Goal: Check status: Check status

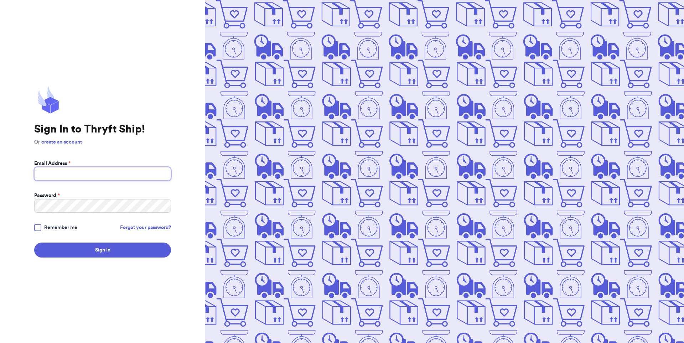
click at [154, 177] on input "Email Address *" at bounding box center [102, 174] width 137 height 14
type input "[EMAIL_ADDRESS][DOMAIN_NAME]"
click at [146, 255] on button "Sign In" at bounding box center [102, 249] width 137 height 15
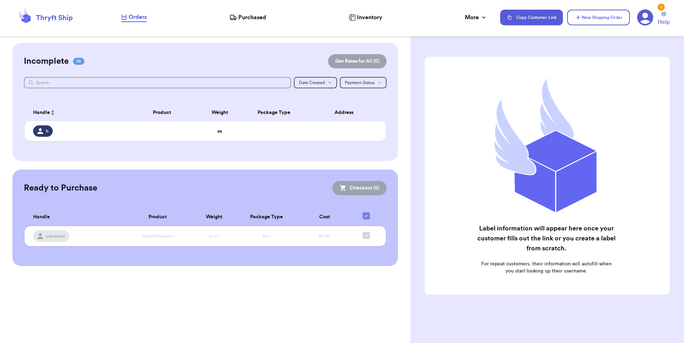
click at [251, 19] on span "Purchased" at bounding box center [252, 17] width 28 height 9
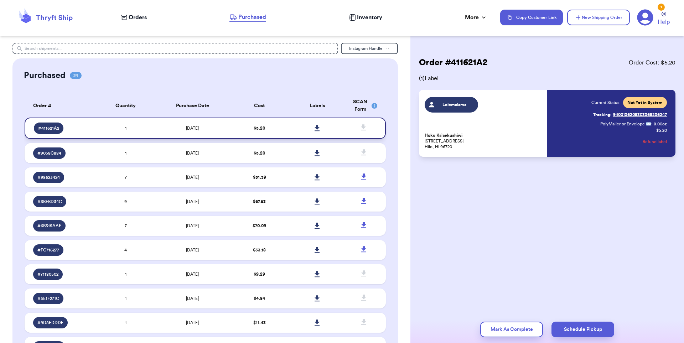
click at [61, 127] on div "# 411621A2" at bounding box center [49, 127] width 30 height 11
click at [51, 128] on span "# 411621A2" at bounding box center [48, 128] width 21 height 6
click at [88, 125] on div "# 411621A2" at bounding box center [63, 127] width 59 height 11
click at [449, 103] on span "Lolemalama" at bounding box center [455, 105] width 34 height 6
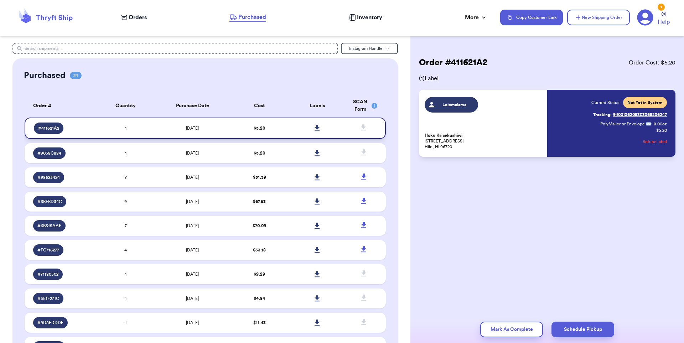
click at [314, 129] on icon at bounding box center [316, 128] width 5 height 6
click at [663, 14] on icon at bounding box center [663, 14] width 5 height 5
click at [649, 22] on icon at bounding box center [645, 17] width 16 height 16
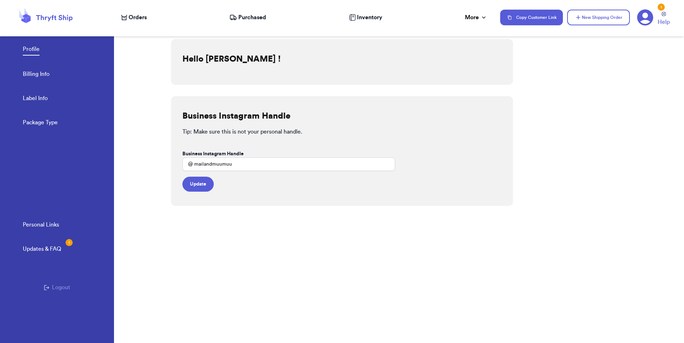
click at [64, 286] on button "Logout" at bounding box center [57, 287] width 26 height 9
